Goal: Task Accomplishment & Management: Manage account settings

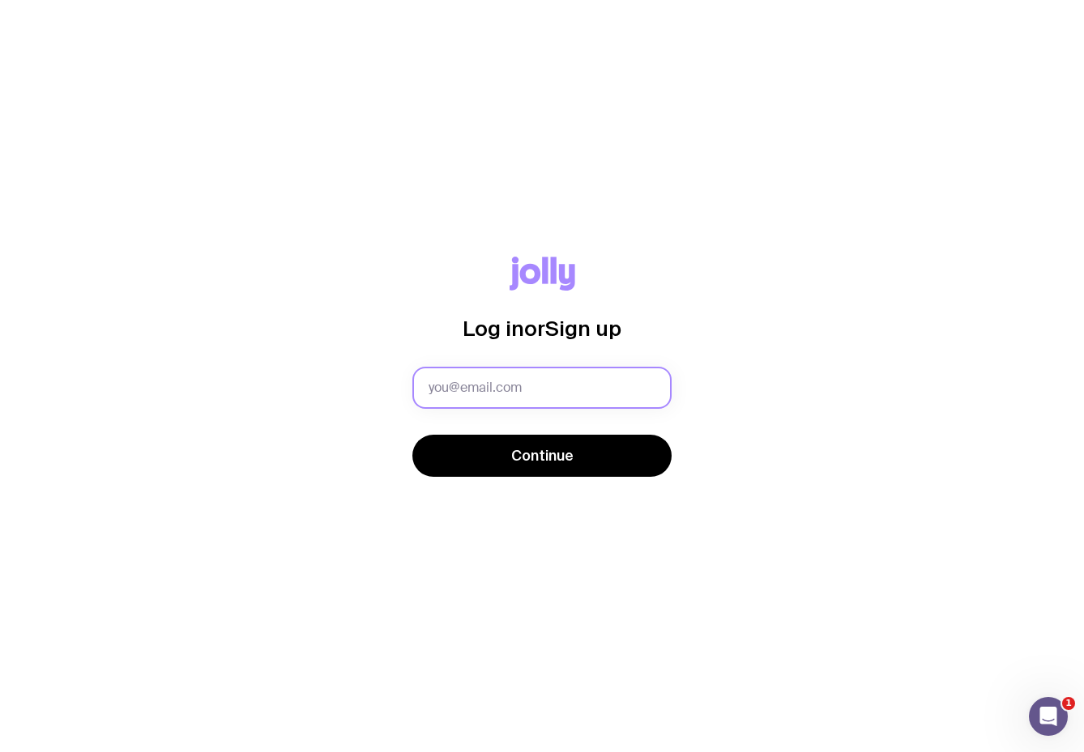
click at [538, 383] on input "text" at bounding box center [541, 388] width 259 height 42
type input "N"
type input "[PERSON_NAME][EMAIL_ADDRESS][DOMAIN_NAME]"
click at [412, 435] on button "Continue" at bounding box center [541, 456] width 259 height 42
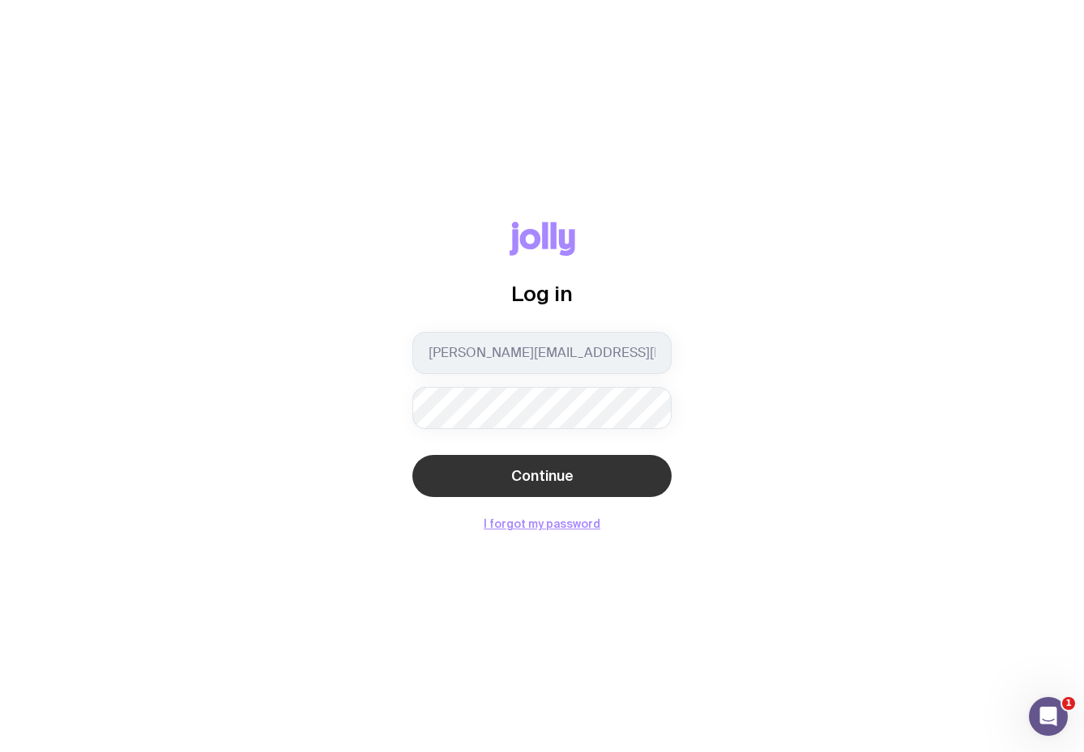
click at [544, 463] on button "Continue" at bounding box center [541, 476] width 259 height 42
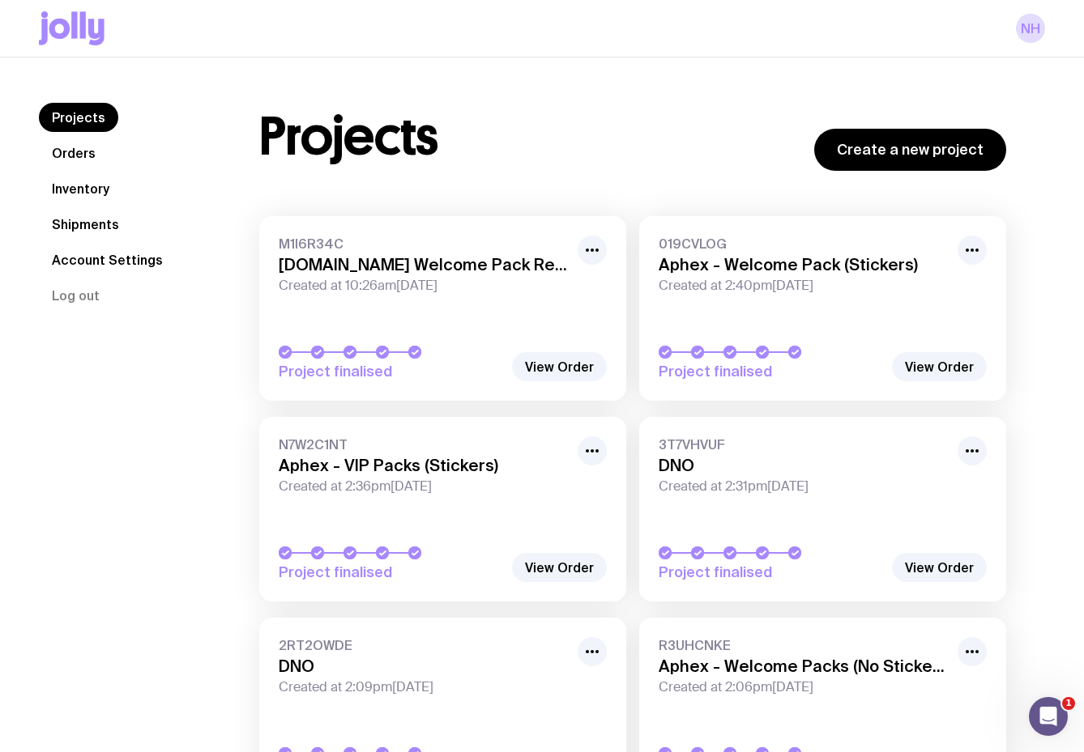
click at [75, 172] on nav "Projects Orders Inventory Shipments Account Settings Log out" at bounding box center [129, 206] width 181 height 207
click at [75, 152] on link "Orders" at bounding box center [74, 152] width 70 height 29
